Goal: Information Seeking & Learning: Learn about a topic

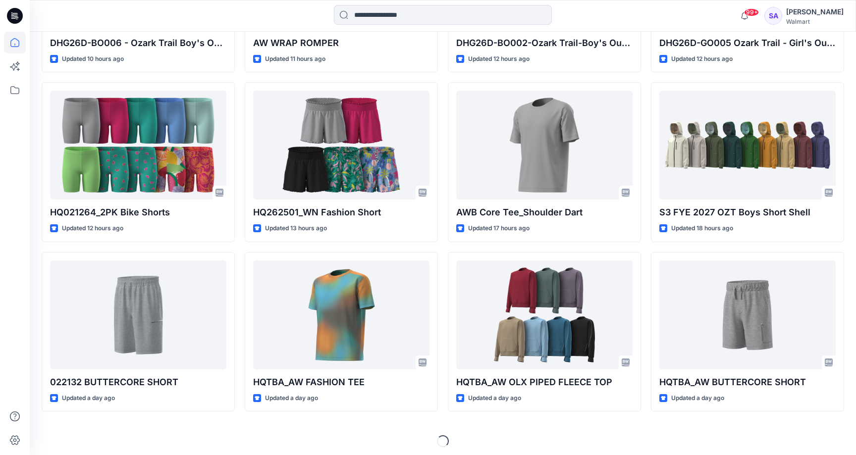
scroll to position [924, 0]
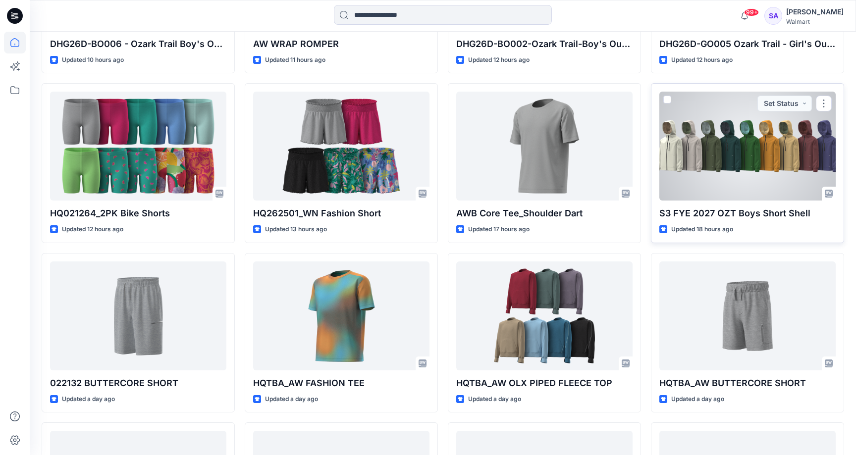
click at [754, 148] on div at bounding box center [748, 146] width 176 height 109
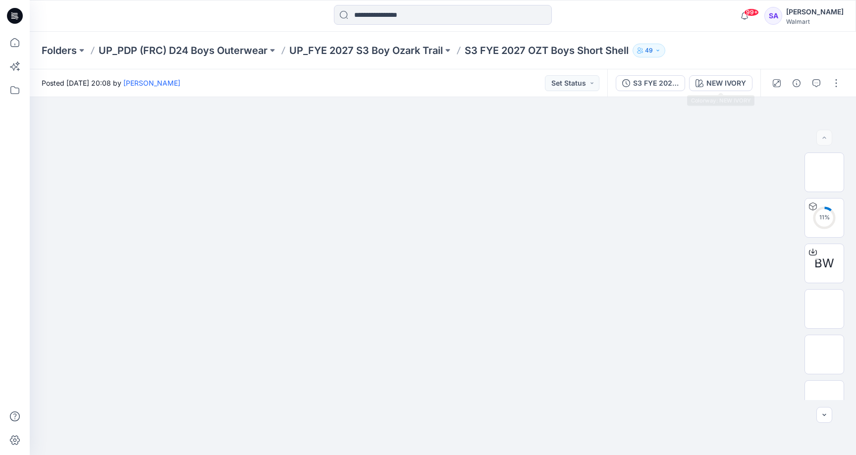
click at [724, 73] on div "S3 FYE 2027 OZT Boys Short Shell NEW IVORY" at bounding box center [683, 83] width 153 height 28
click at [722, 81] on div "NEW IVORY" at bounding box center [727, 83] width 40 height 11
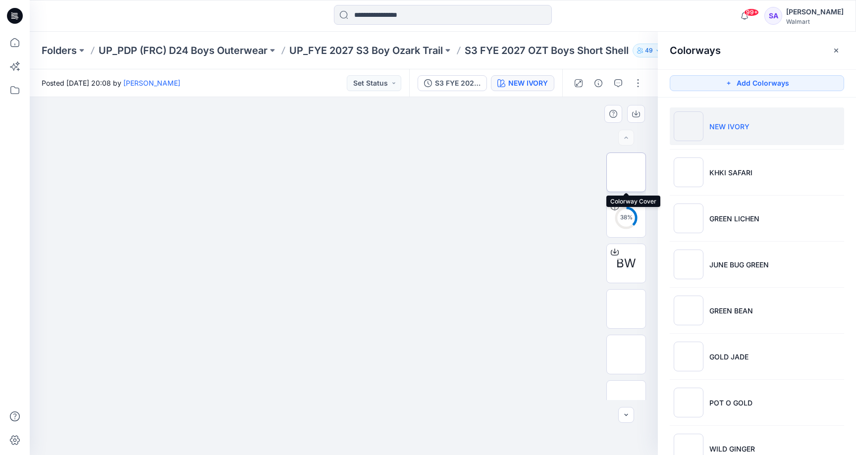
click at [626, 172] on img at bounding box center [626, 172] width 0 height 0
click at [626, 400] on img at bounding box center [626, 400] width 0 height 0
click at [629, 169] on img at bounding box center [626, 172] width 39 height 21
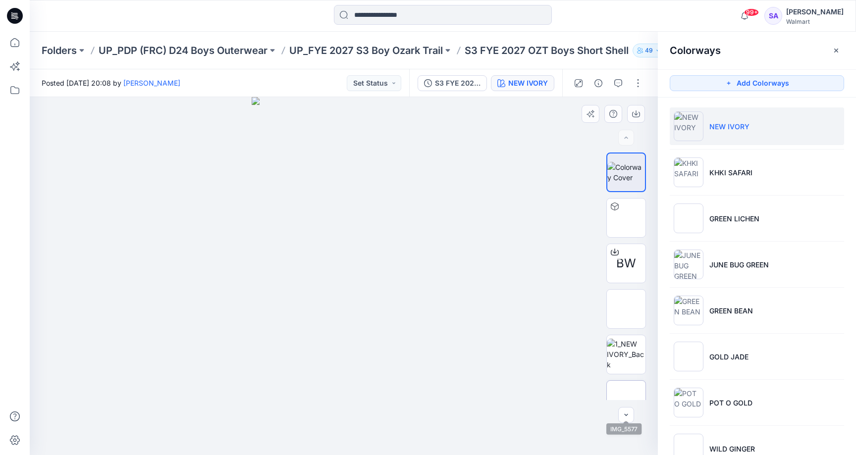
click at [626, 400] on img at bounding box center [626, 400] width 0 height 0
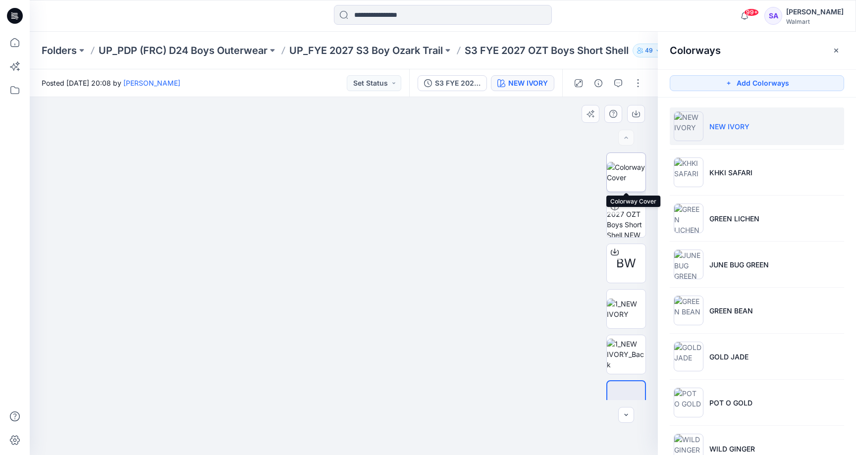
click at [621, 164] on img at bounding box center [626, 172] width 39 height 21
click at [626, 400] on img at bounding box center [626, 400] width 0 height 0
click at [629, 164] on img at bounding box center [626, 172] width 39 height 21
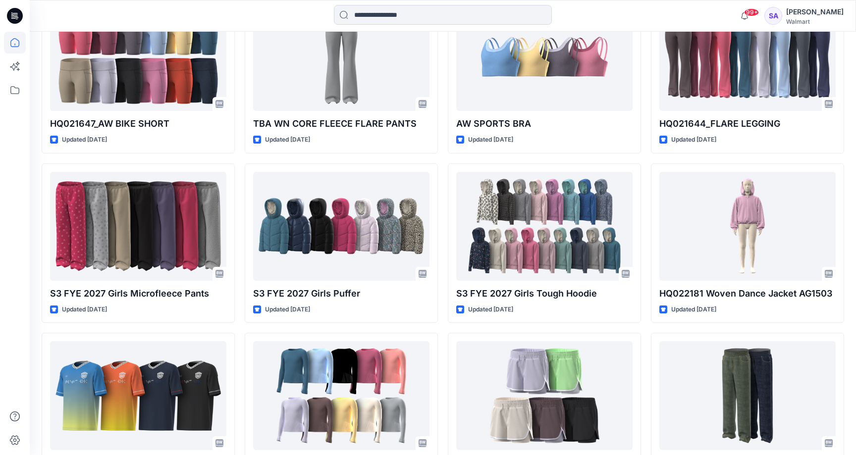
scroll to position [4243, 0]
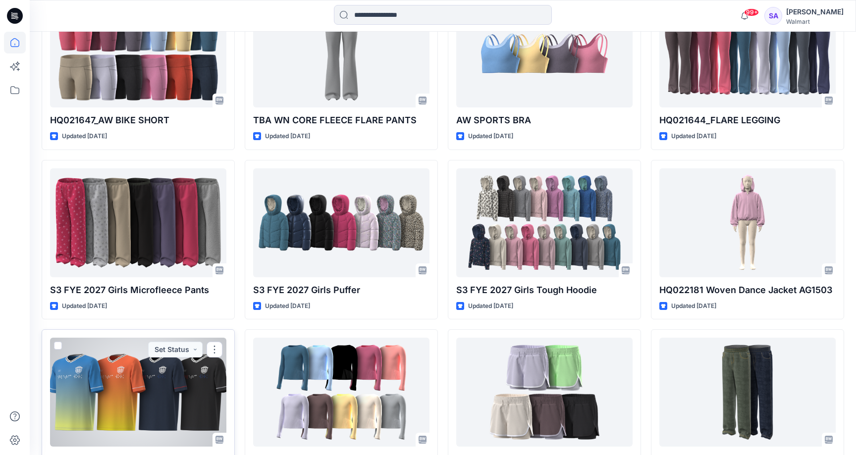
click at [111, 363] on div at bounding box center [138, 392] width 176 height 109
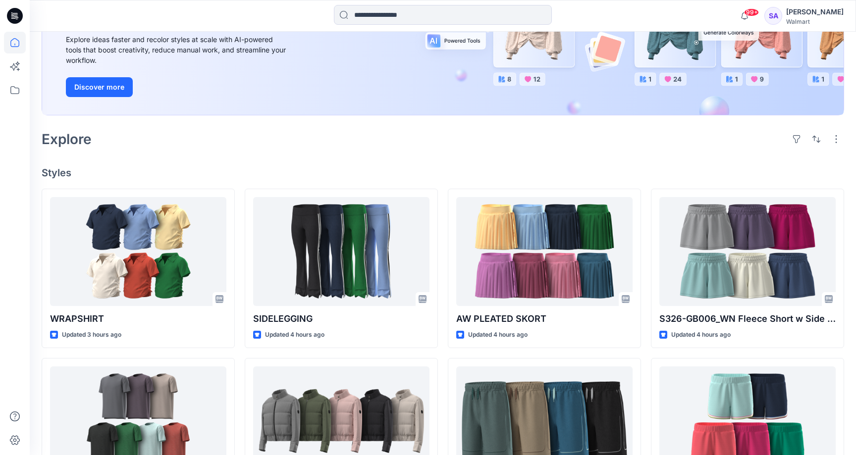
scroll to position [297, 0]
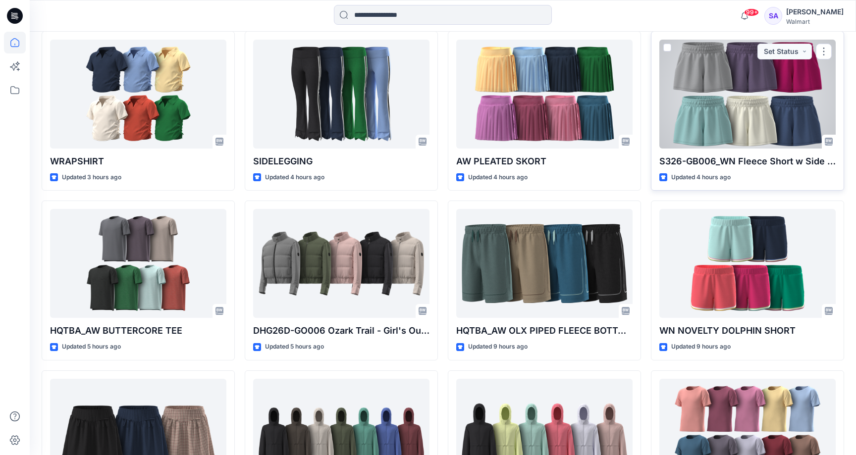
click at [743, 110] on div at bounding box center [748, 94] width 176 height 109
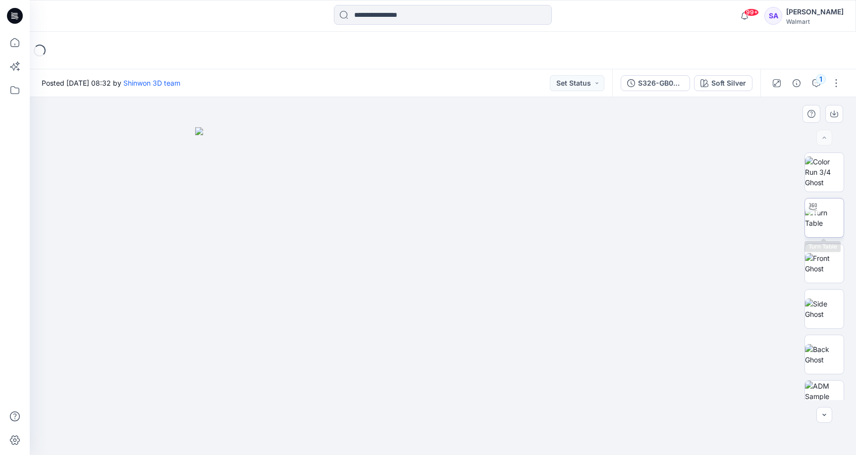
click at [832, 210] on img at bounding box center [824, 218] width 39 height 21
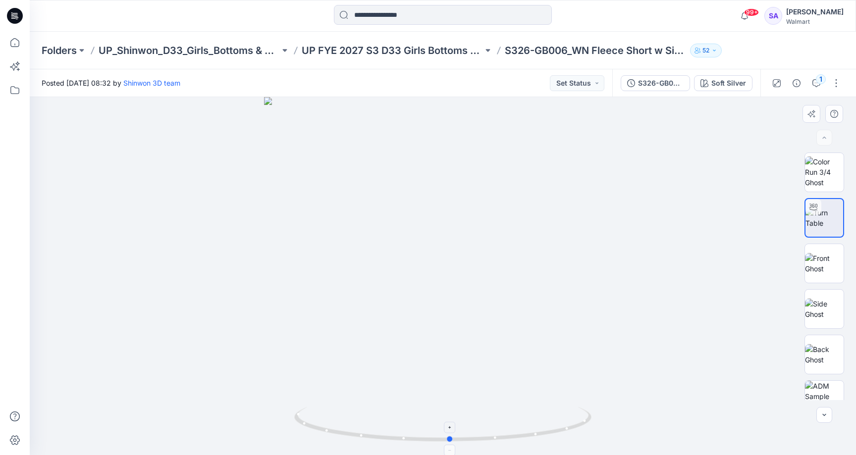
drag, startPoint x: 478, startPoint y: 440, endPoint x: 485, endPoint y: 426, distance: 16.6
click at [485, 426] on icon at bounding box center [444, 425] width 300 height 37
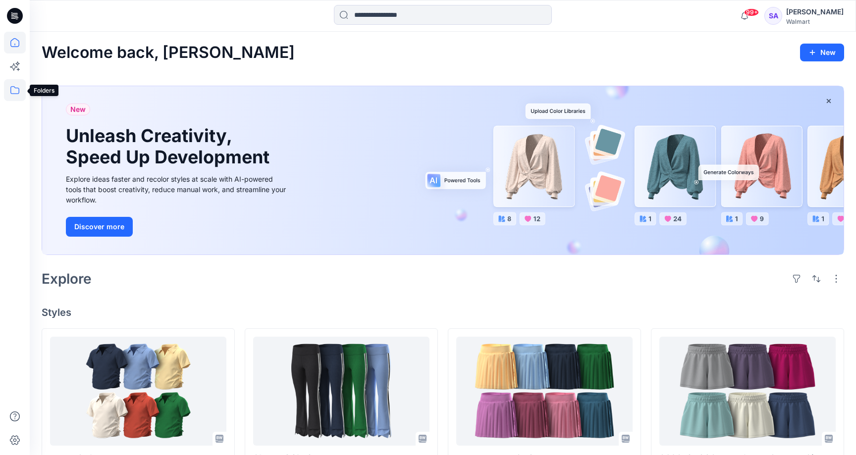
click at [17, 93] on icon at bounding box center [15, 90] width 22 height 22
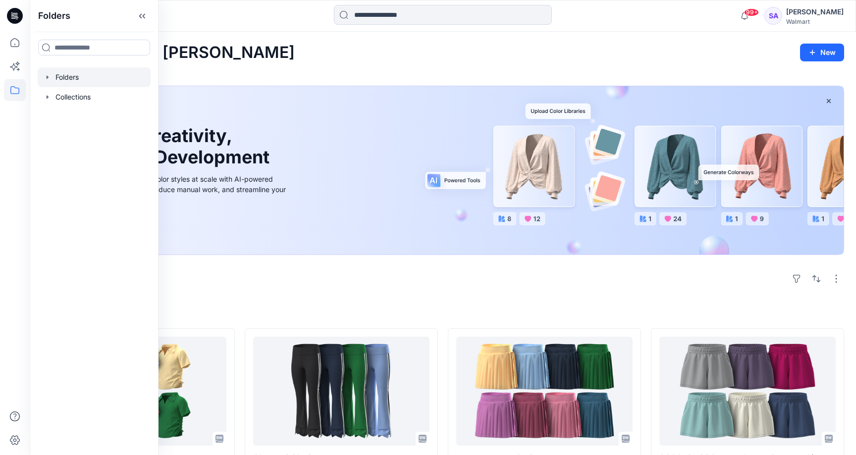
click at [77, 72] on div at bounding box center [94, 77] width 113 height 20
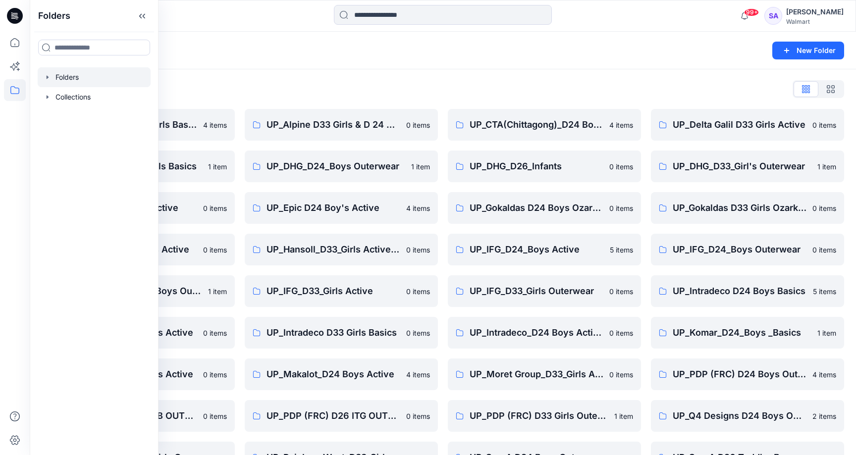
click at [284, 93] on div "Folders List" at bounding box center [443, 89] width 803 height 16
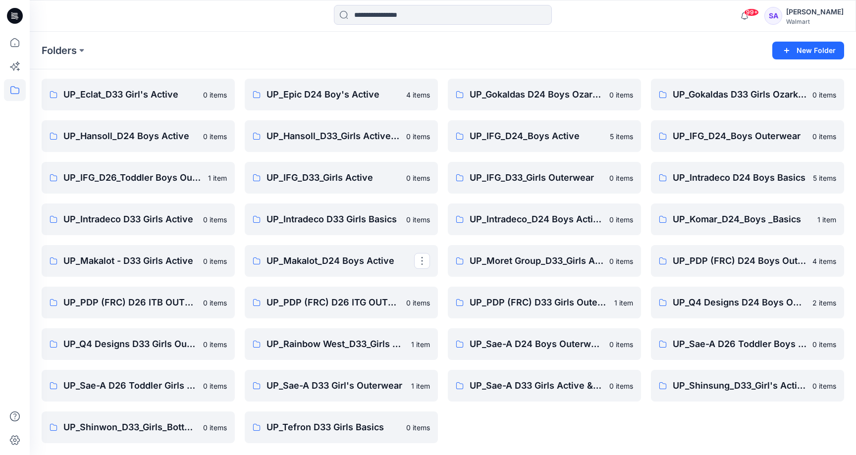
scroll to position [113, 0]
click at [575, 304] on p "UP_PDP (FRC) D33 Girls Outerwear" at bounding box center [544, 303] width 148 height 14
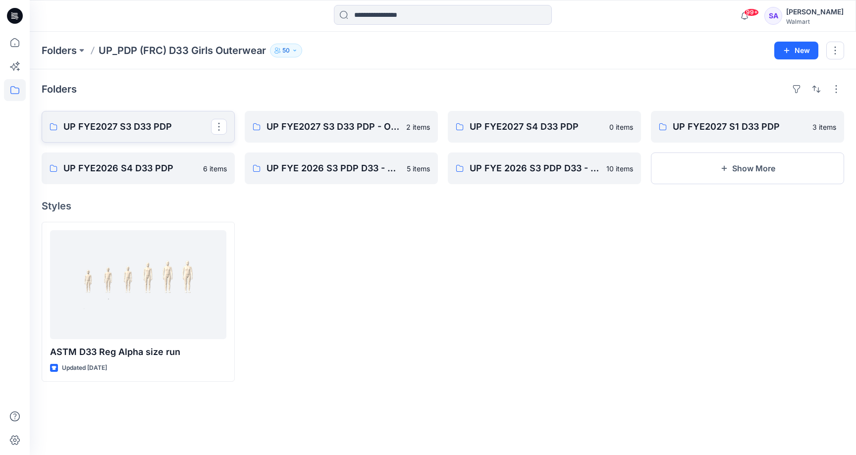
click at [134, 127] on p "UP FYE2027 S3 D33 PDP" at bounding box center [137, 127] width 148 height 14
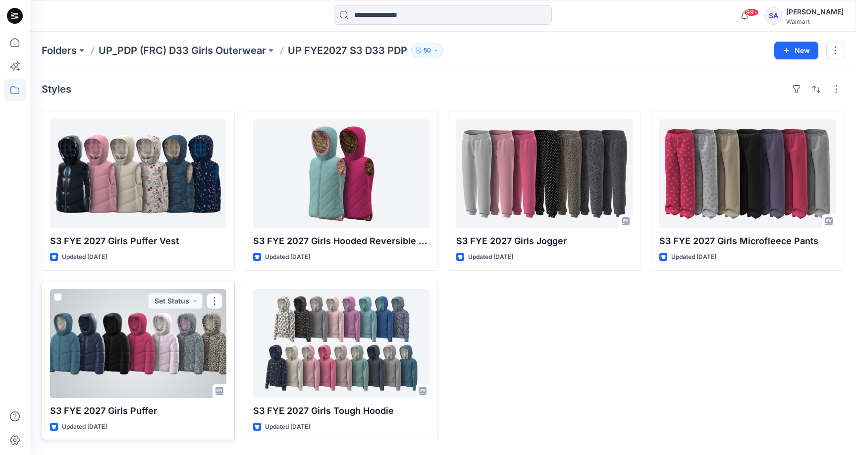
click at [138, 329] on div at bounding box center [138, 343] width 176 height 109
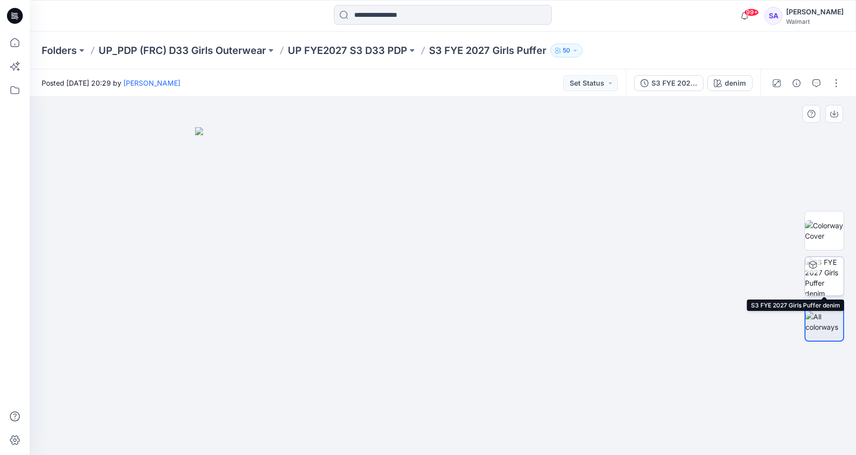
click at [830, 273] on img at bounding box center [824, 276] width 39 height 39
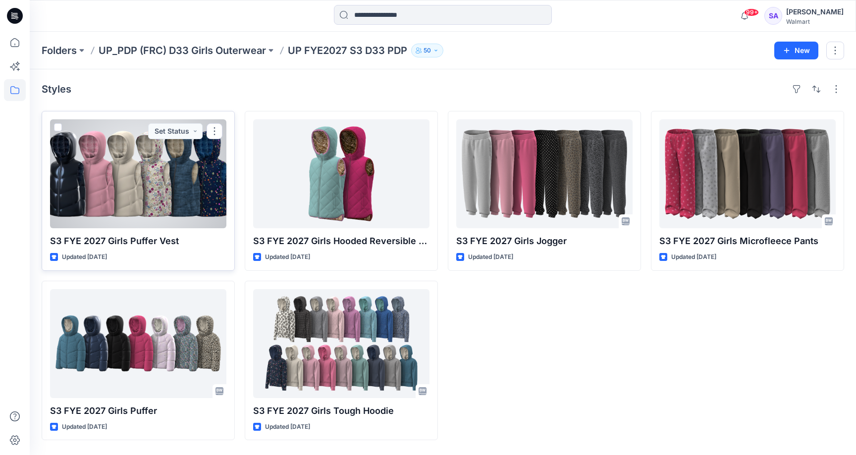
click at [161, 191] on div at bounding box center [138, 173] width 176 height 109
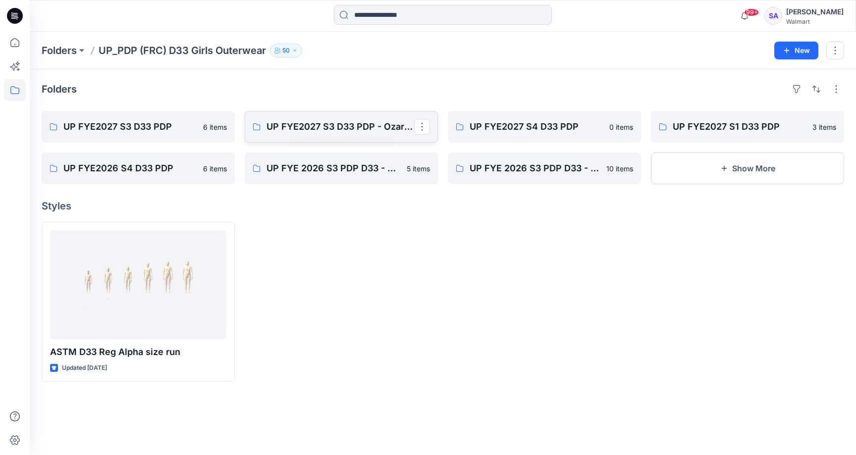
click at [356, 139] on link "UP FYE2027 S3 D33 PDP - Ozark Trail" at bounding box center [341, 127] width 193 height 32
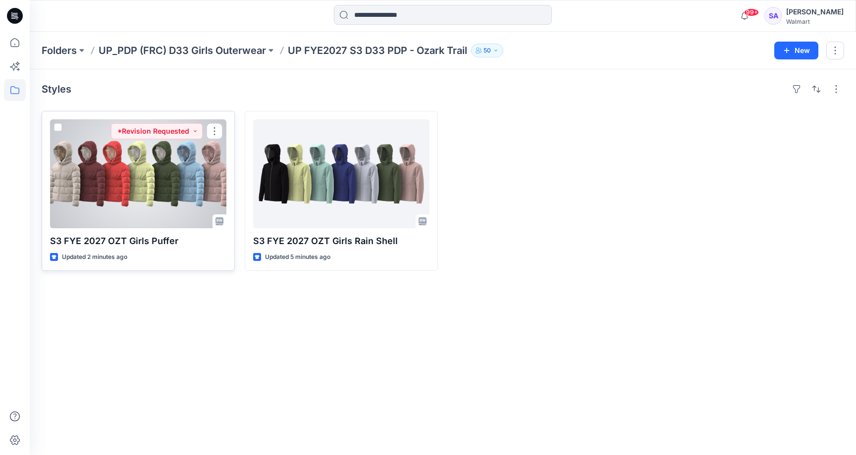
click at [133, 220] on div at bounding box center [138, 173] width 176 height 109
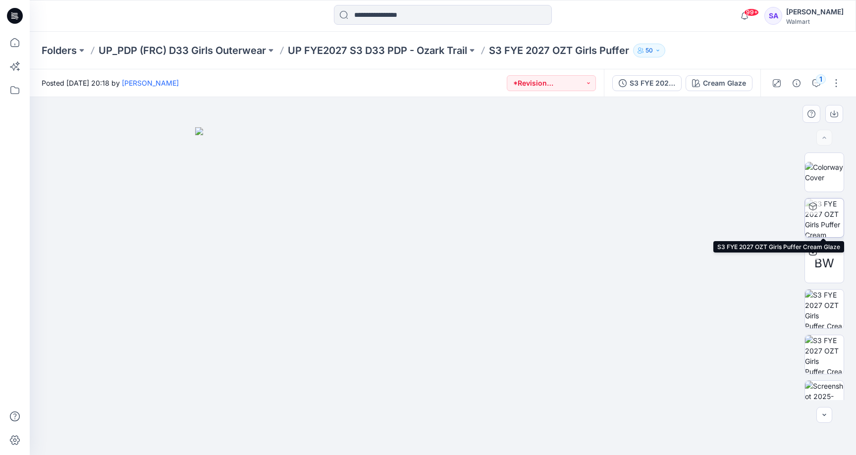
click at [825, 222] on img at bounding box center [824, 218] width 39 height 39
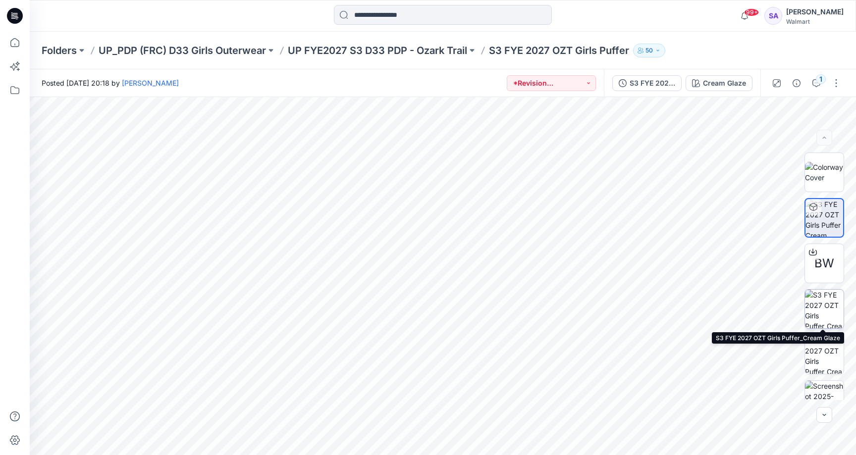
click at [823, 318] on img at bounding box center [824, 309] width 39 height 39
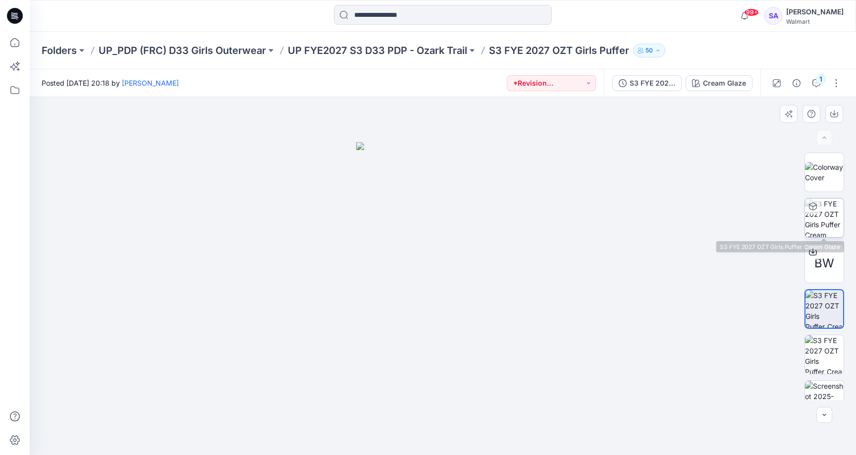
click at [817, 227] on img at bounding box center [824, 218] width 39 height 39
